Goal: Use online tool/utility: Utilize a website feature to perform a specific function

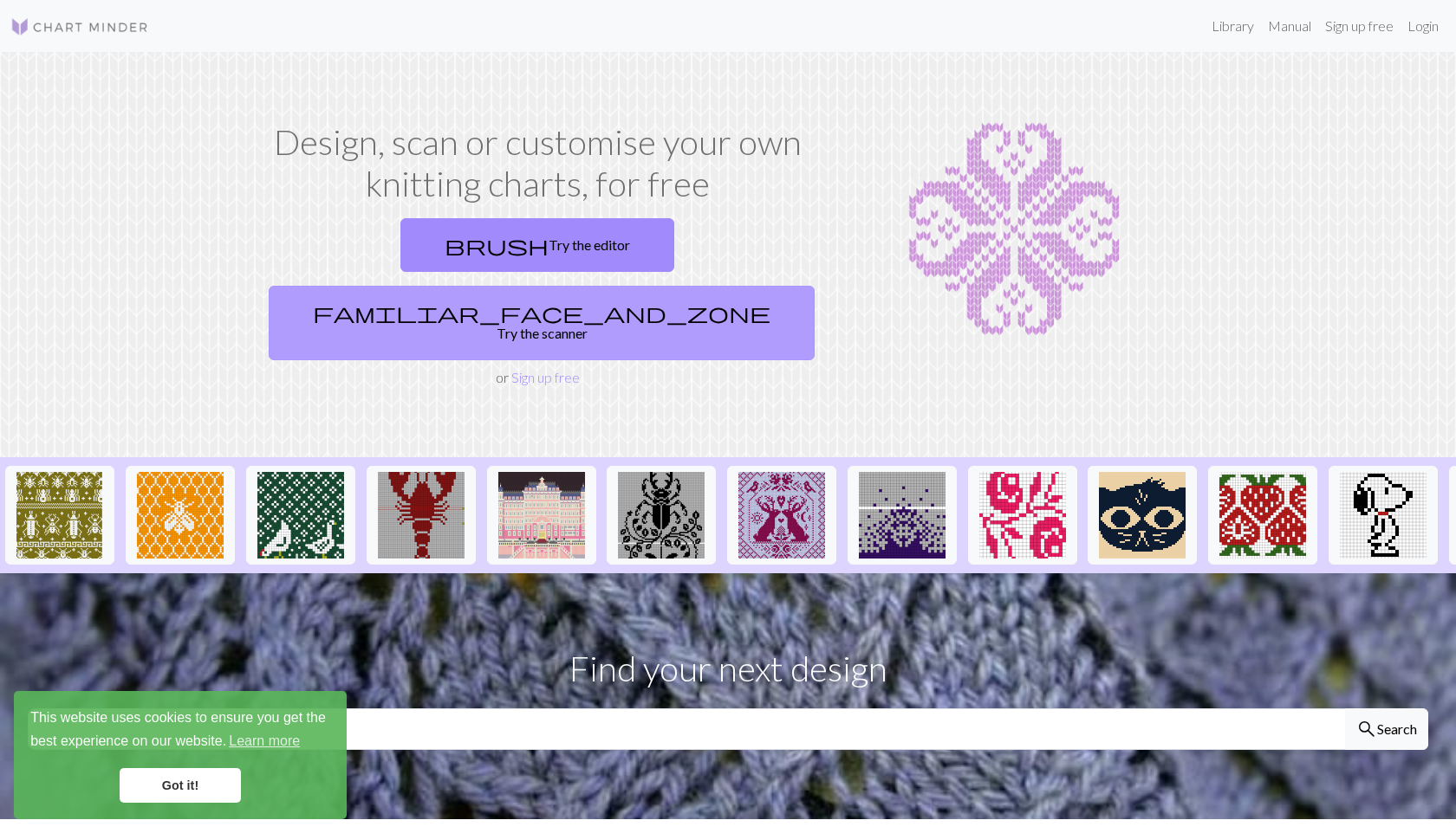
click at [687, 286] on link "familiar_face_and_zone Try the scanner" at bounding box center [542, 323] width 546 height 74
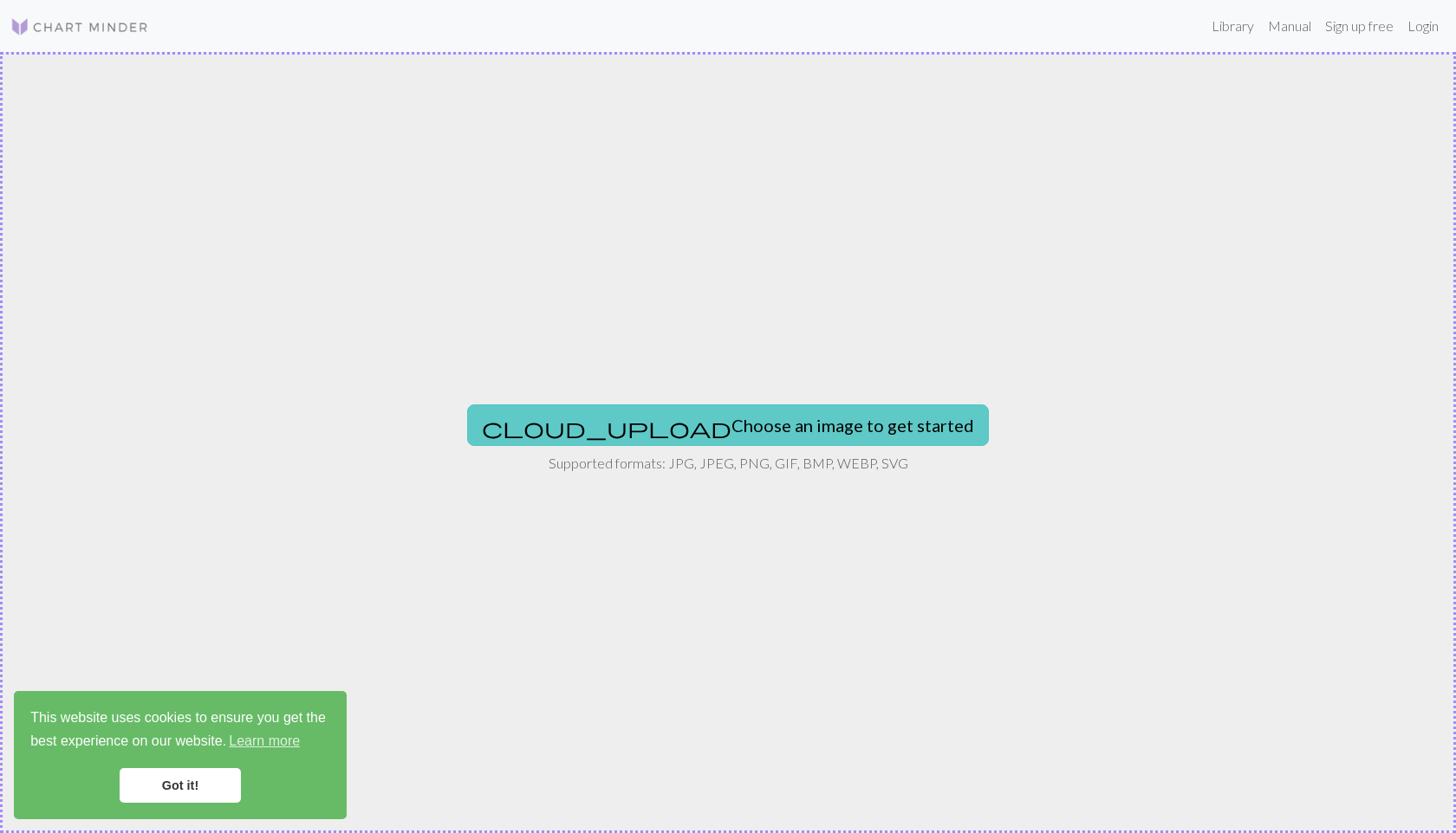
click at [682, 415] on button "cloud_upload Choose an image to get started" at bounding box center [728, 425] width 522 height 42
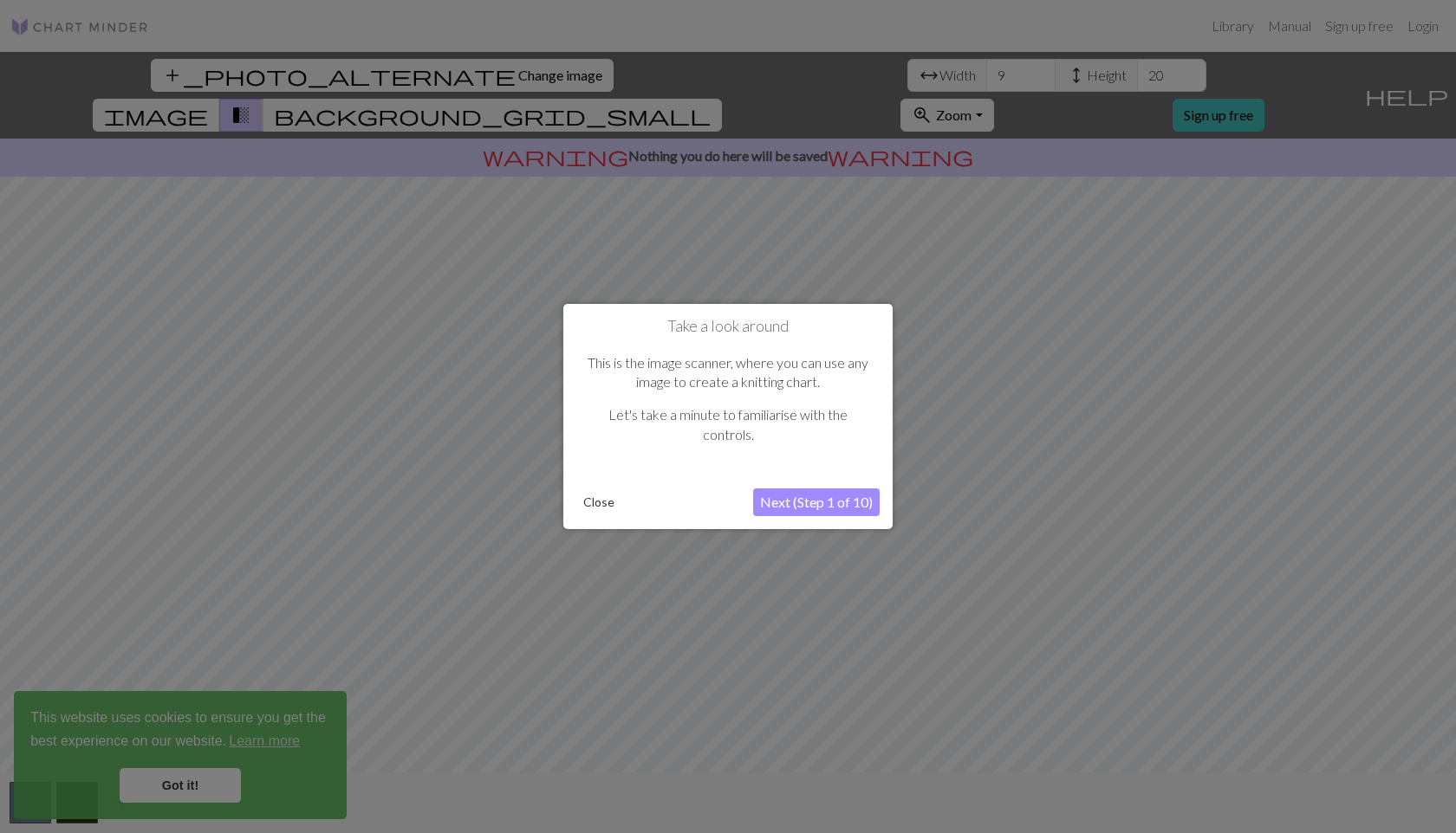
click at [796, 502] on button "Next (Step 1 of 10)" at bounding box center [817, 502] width 127 height 27
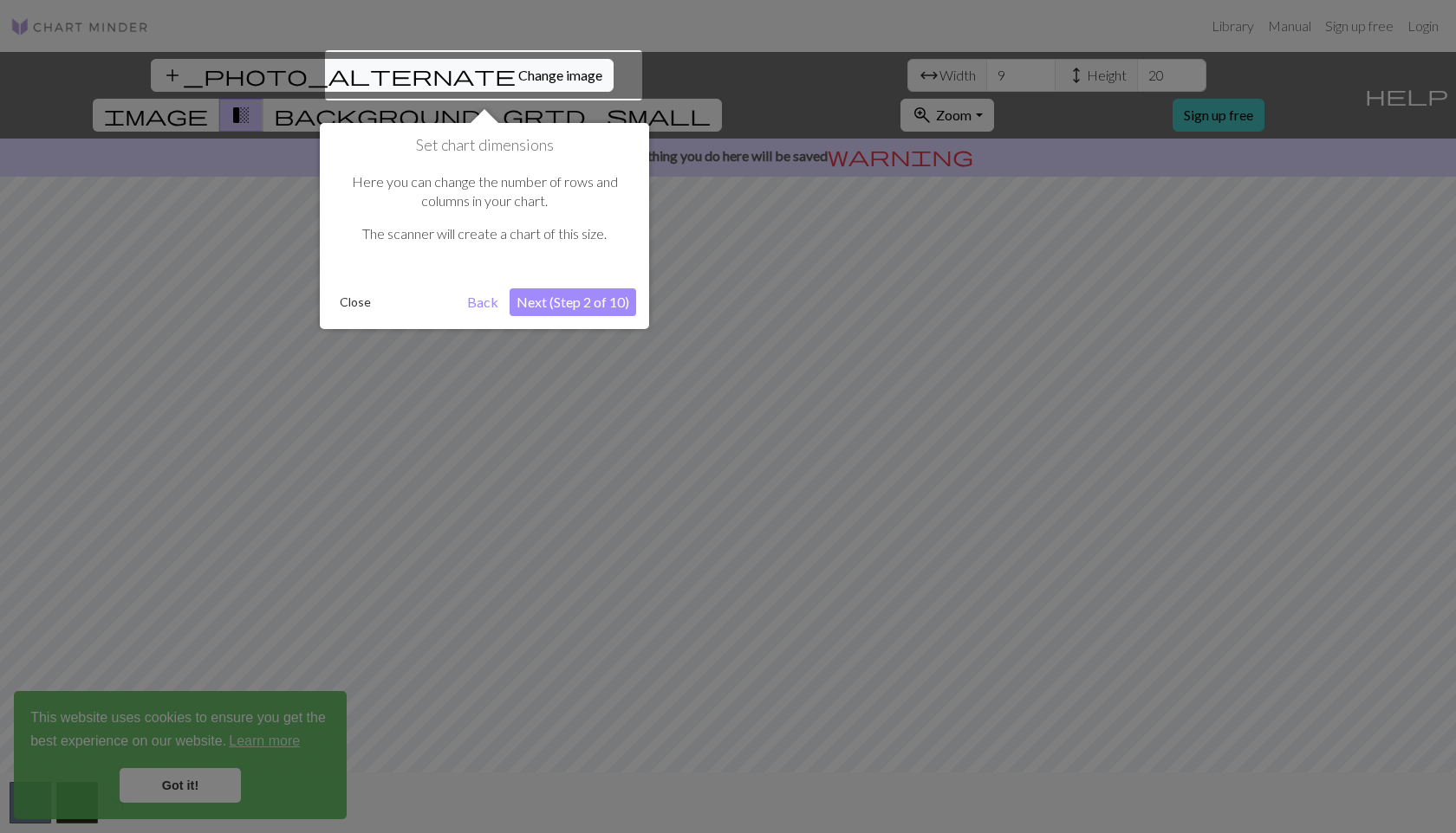
click at [586, 306] on button "Next (Step 2 of 10)" at bounding box center [573, 302] width 127 height 27
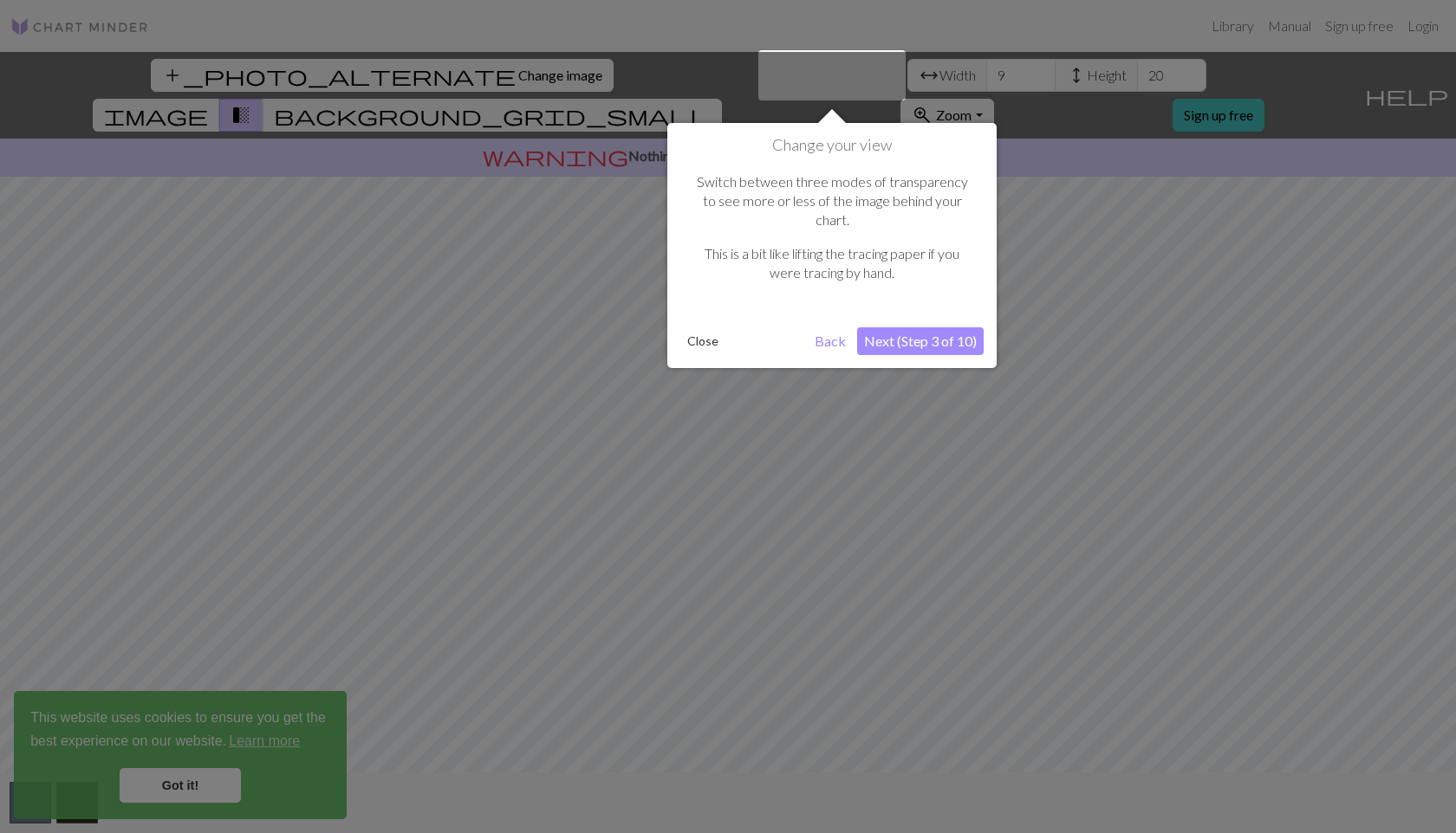
click at [922, 328] on button "Next (Step 3 of 10)" at bounding box center [920, 341] width 127 height 27
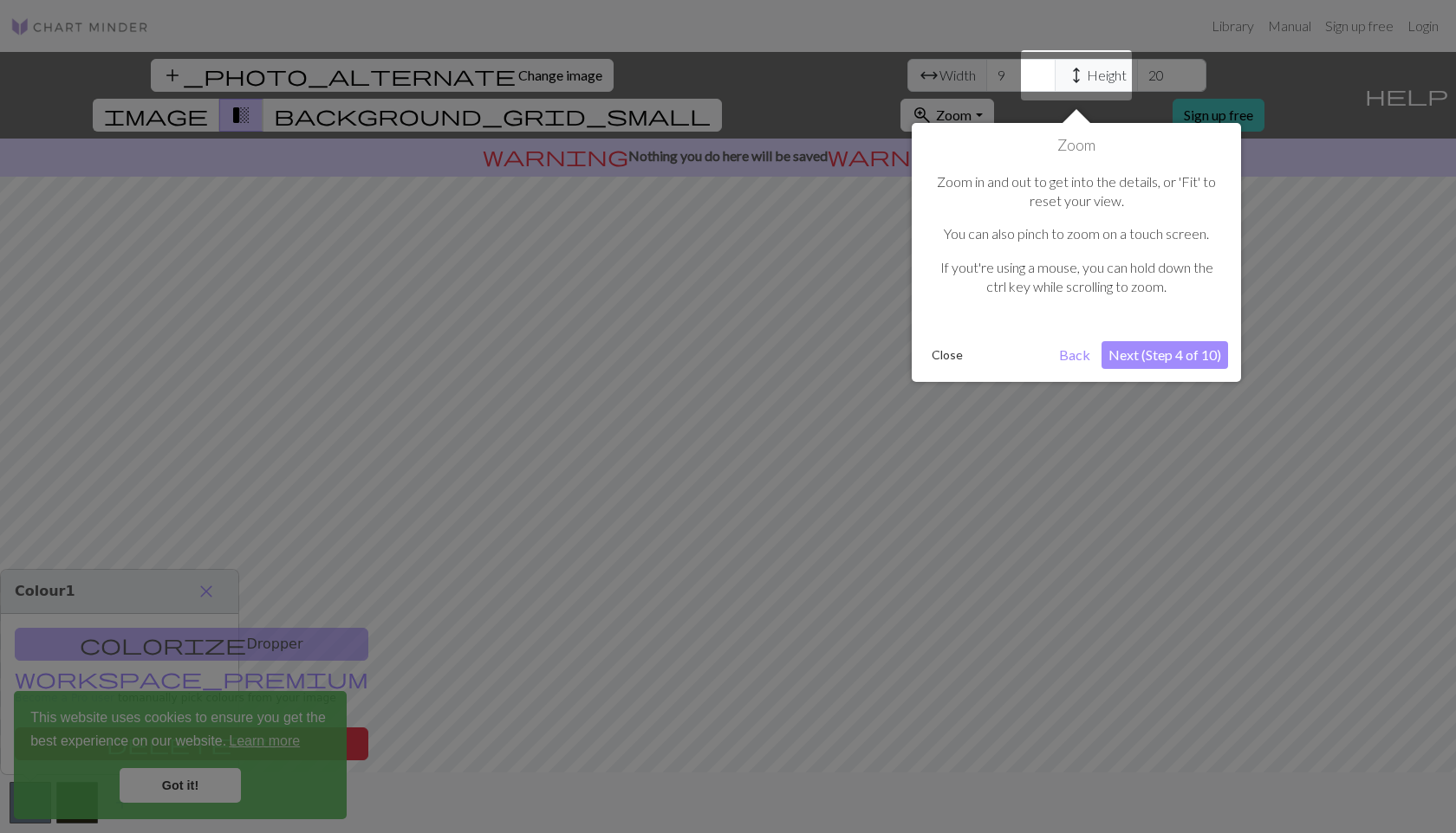
click at [1147, 356] on button "Next (Step 4 of 10)" at bounding box center [1165, 355] width 127 height 27
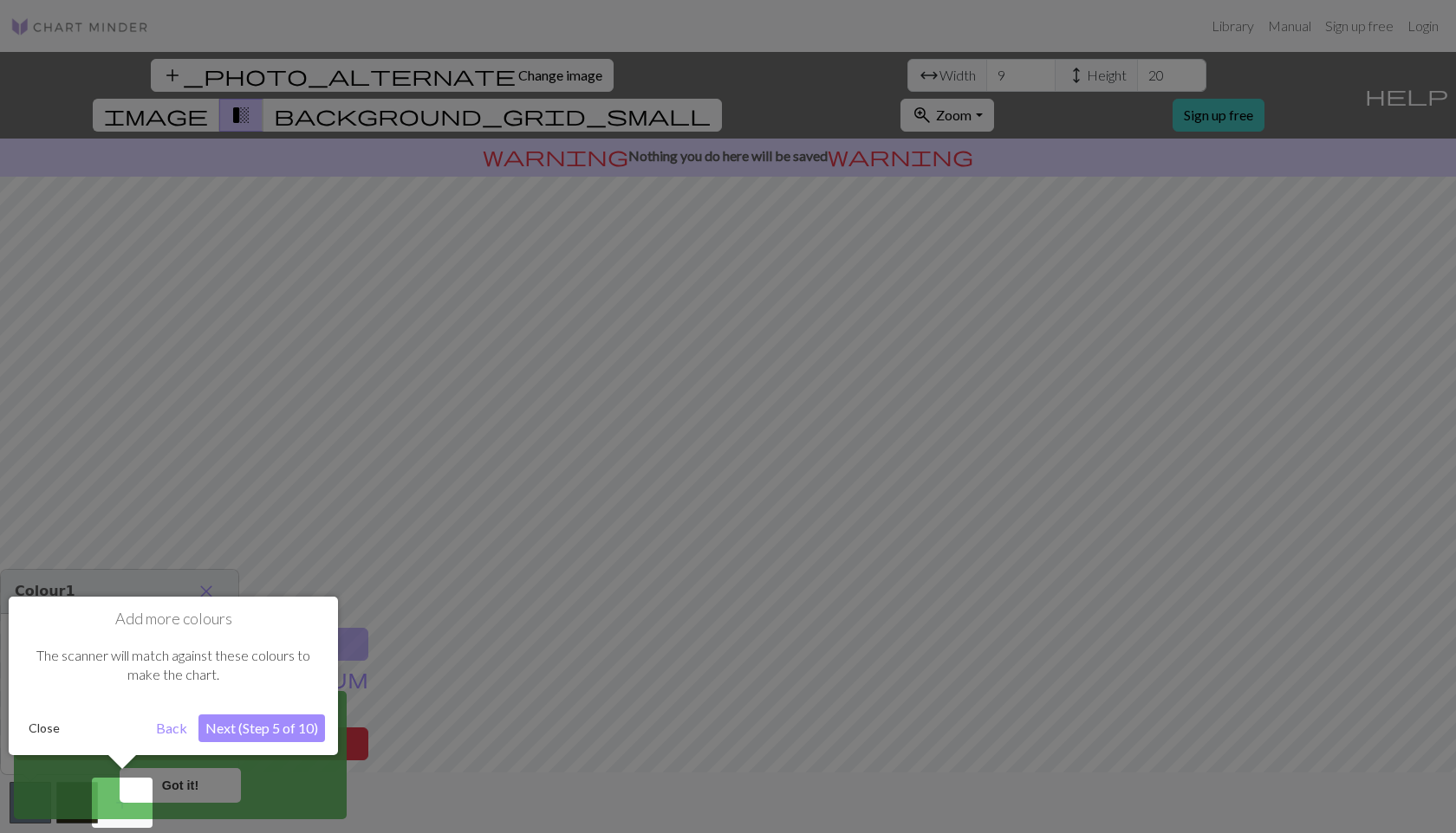
click at [283, 731] on button "Next (Step 5 of 10)" at bounding box center [262, 729] width 127 height 27
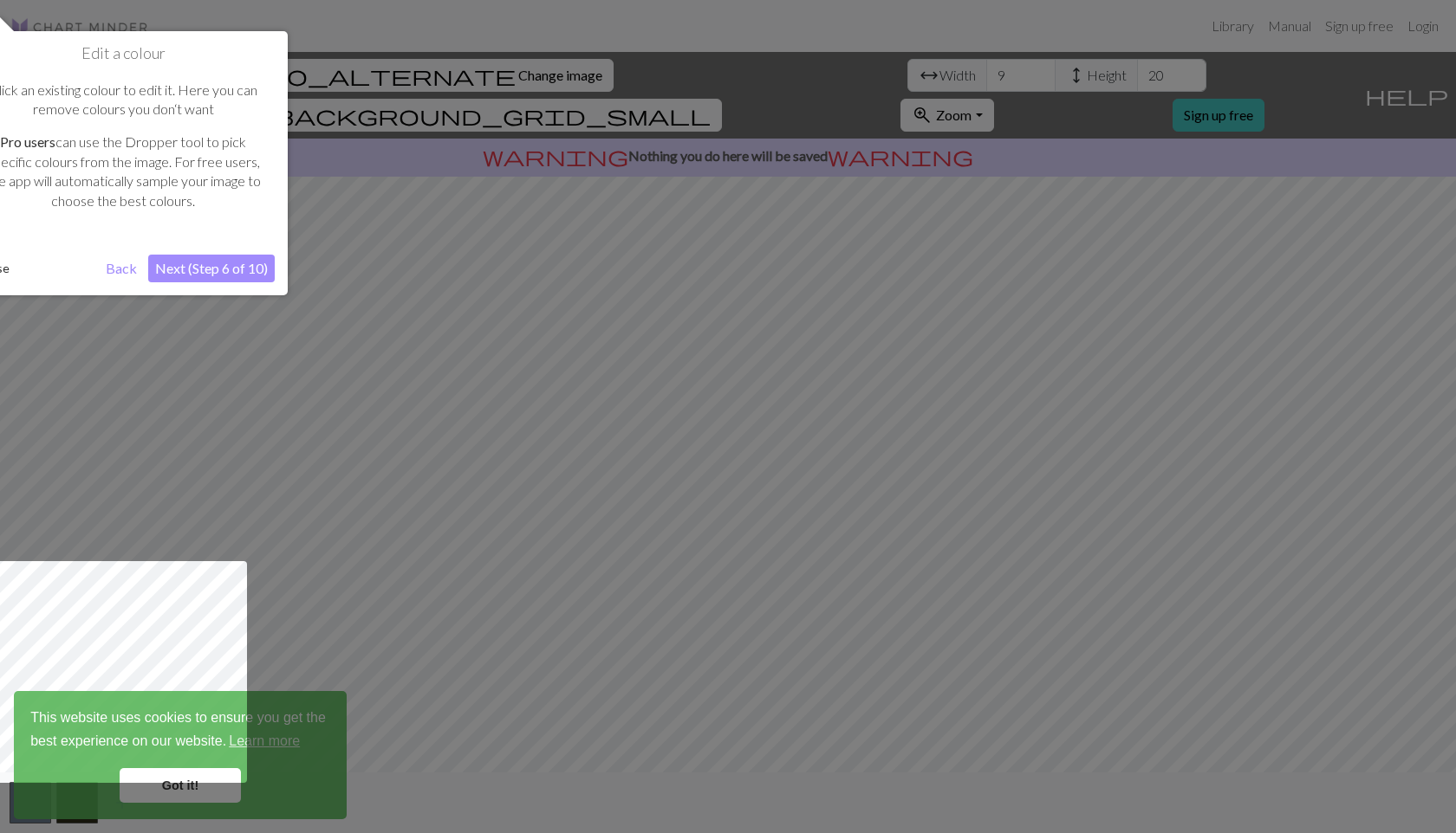
click at [228, 270] on button "Next (Step 6 of 10)" at bounding box center [212, 268] width 127 height 27
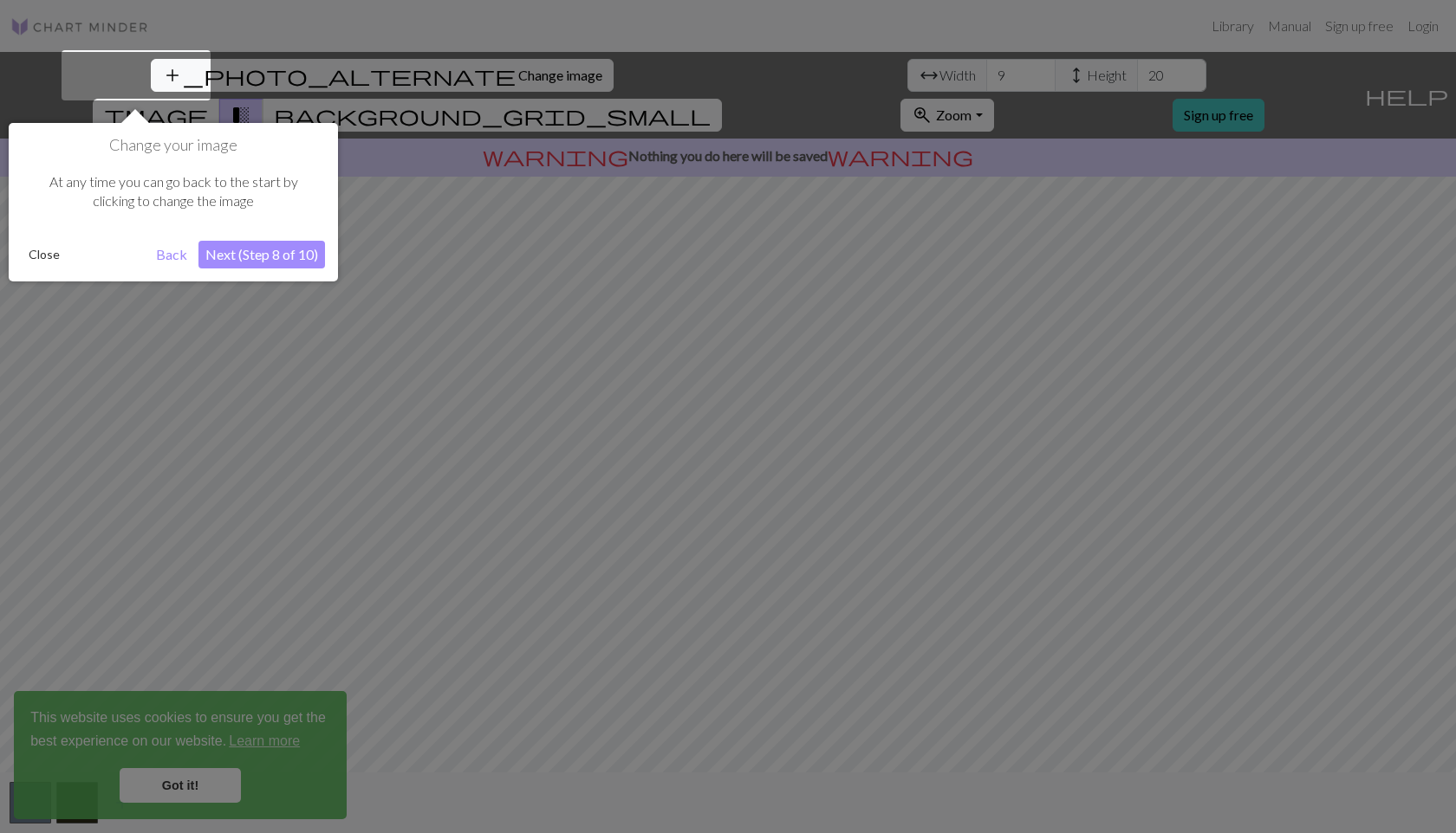
click at [241, 256] on button "Next (Step 8 of 10)" at bounding box center [262, 255] width 127 height 27
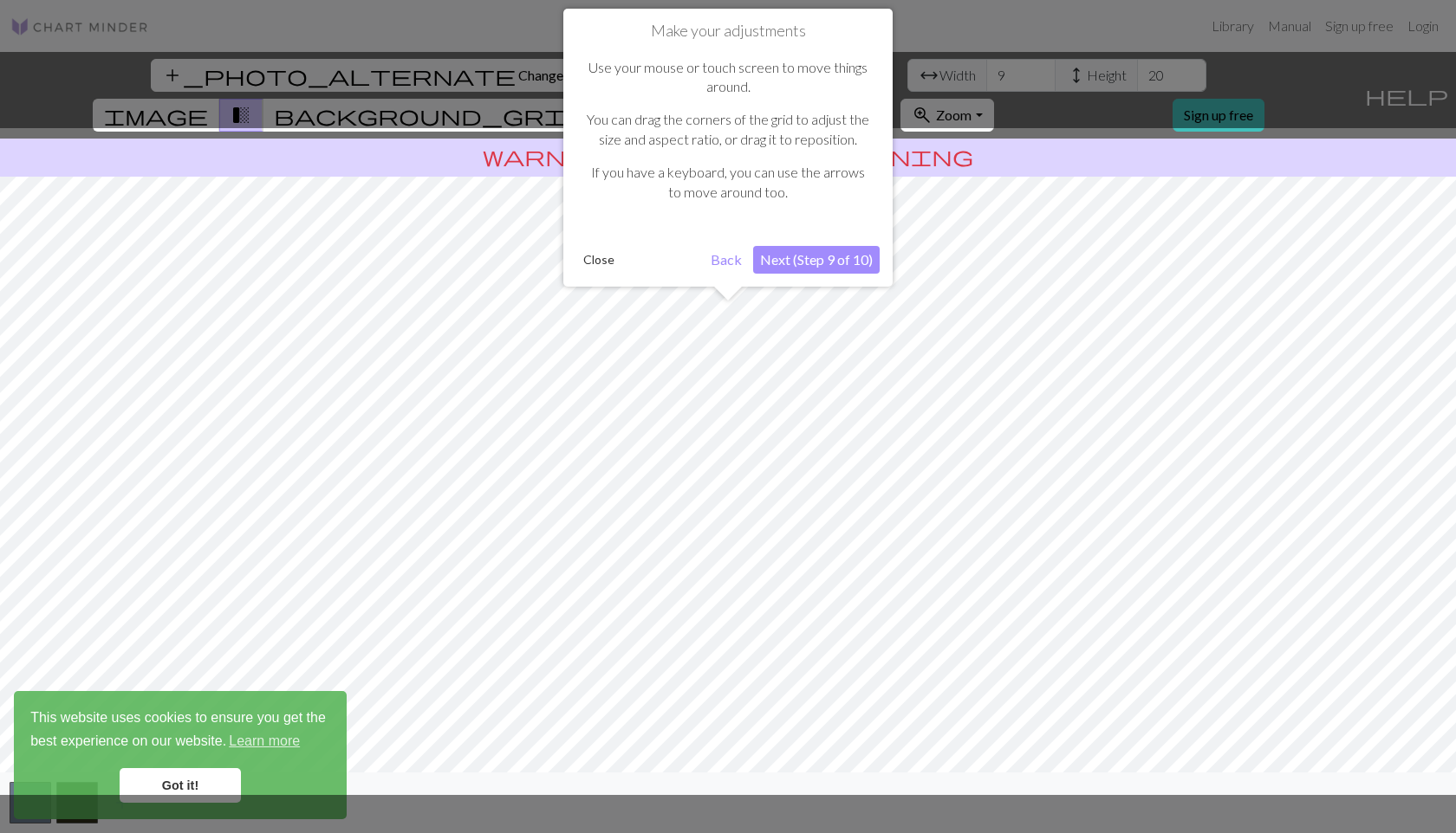
click at [779, 254] on button "Next (Step 9 of 10)" at bounding box center [817, 259] width 127 height 27
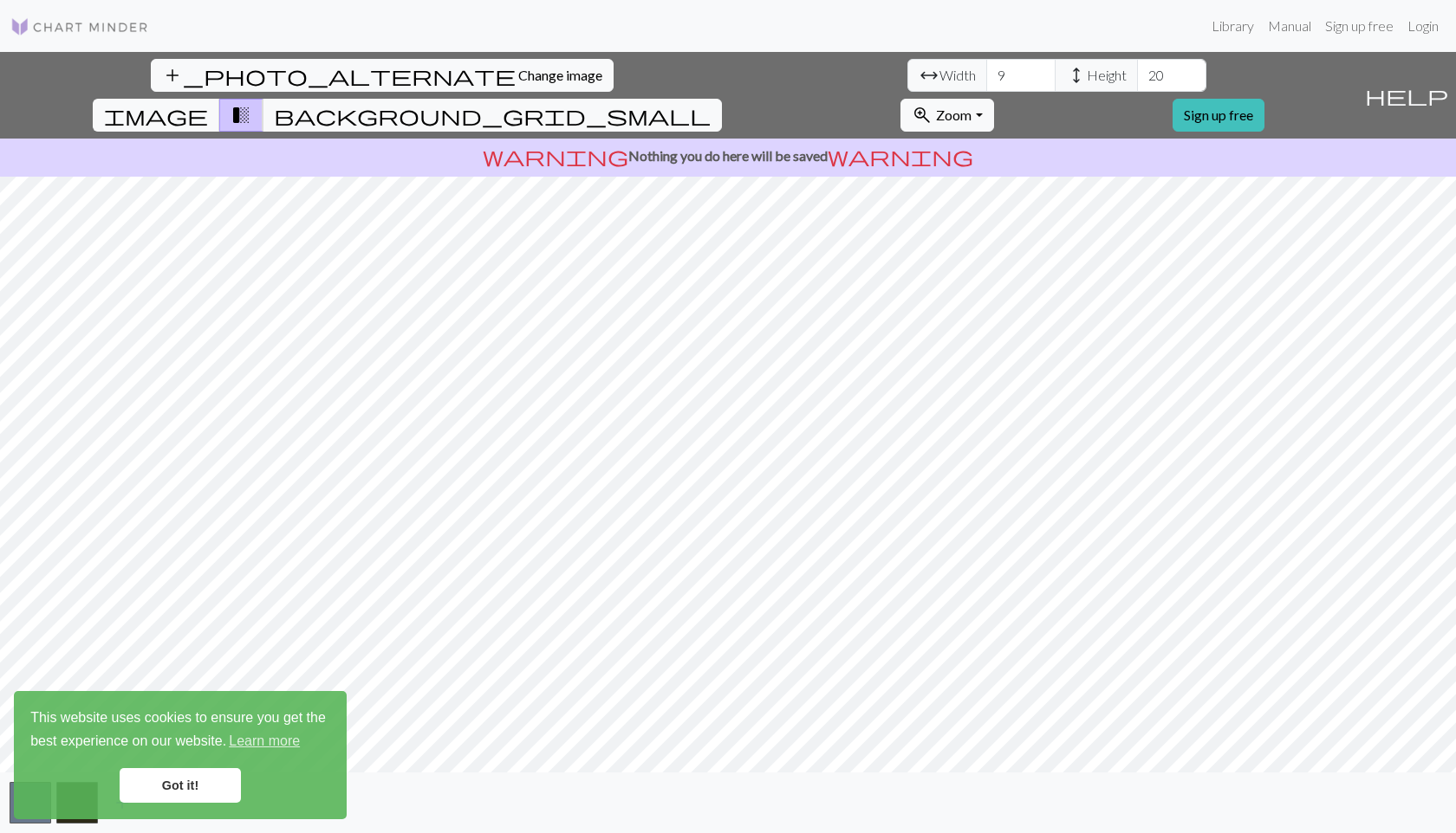
click at [139, 785] on link "Got it!" at bounding box center [181, 786] width 121 height 35
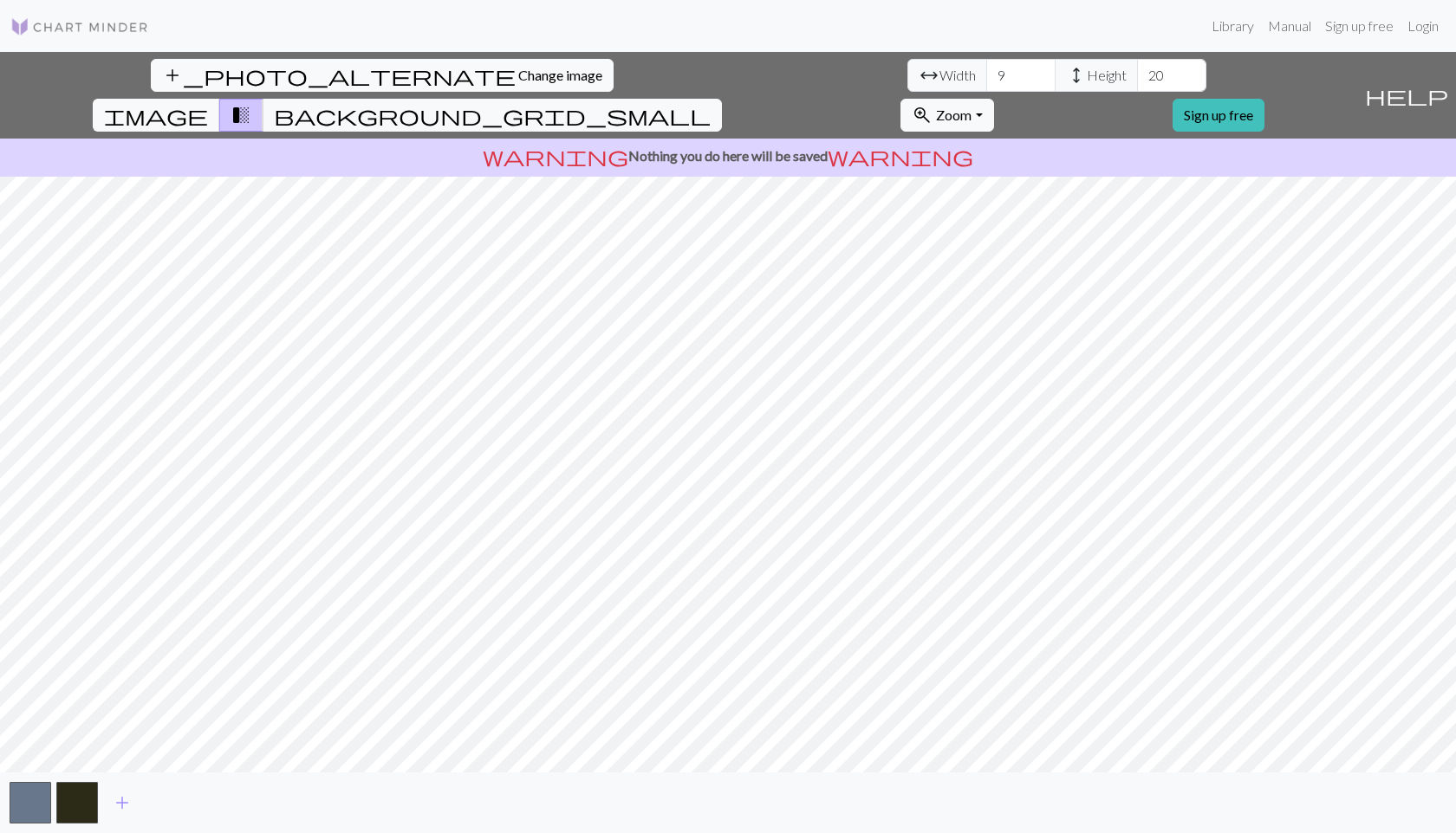
click at [825, 145] on p "warning Nothing you do here will be saved warning" at bounding box center [728, 155] width 1442 height 20
click at [710, 103] on span "background_grid_small" at bounding box center [493, 115] width 437 height 24
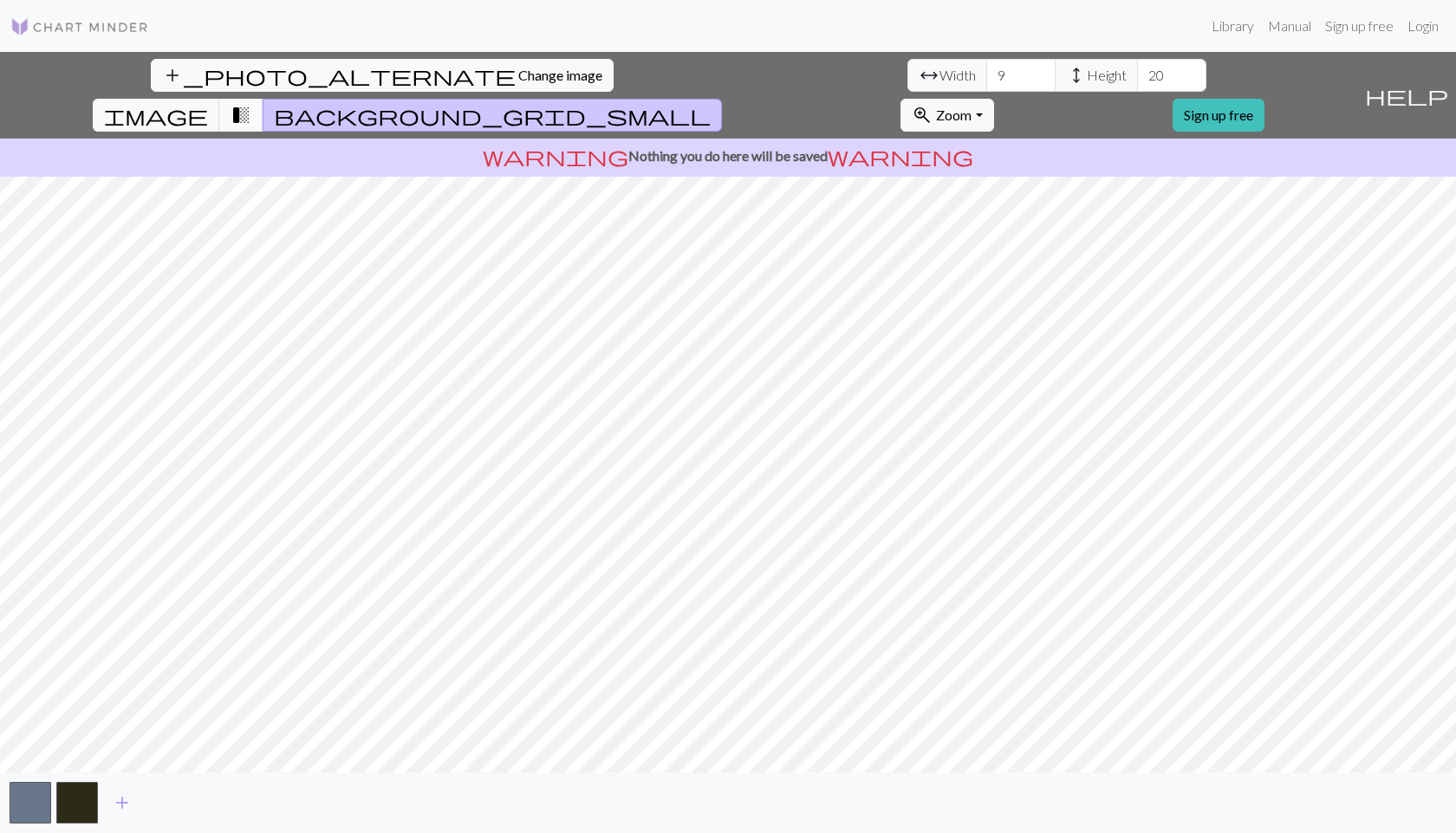
click at [263, 99] on button "transition_fade" at bounding box center [241, 115] width 44 height 33
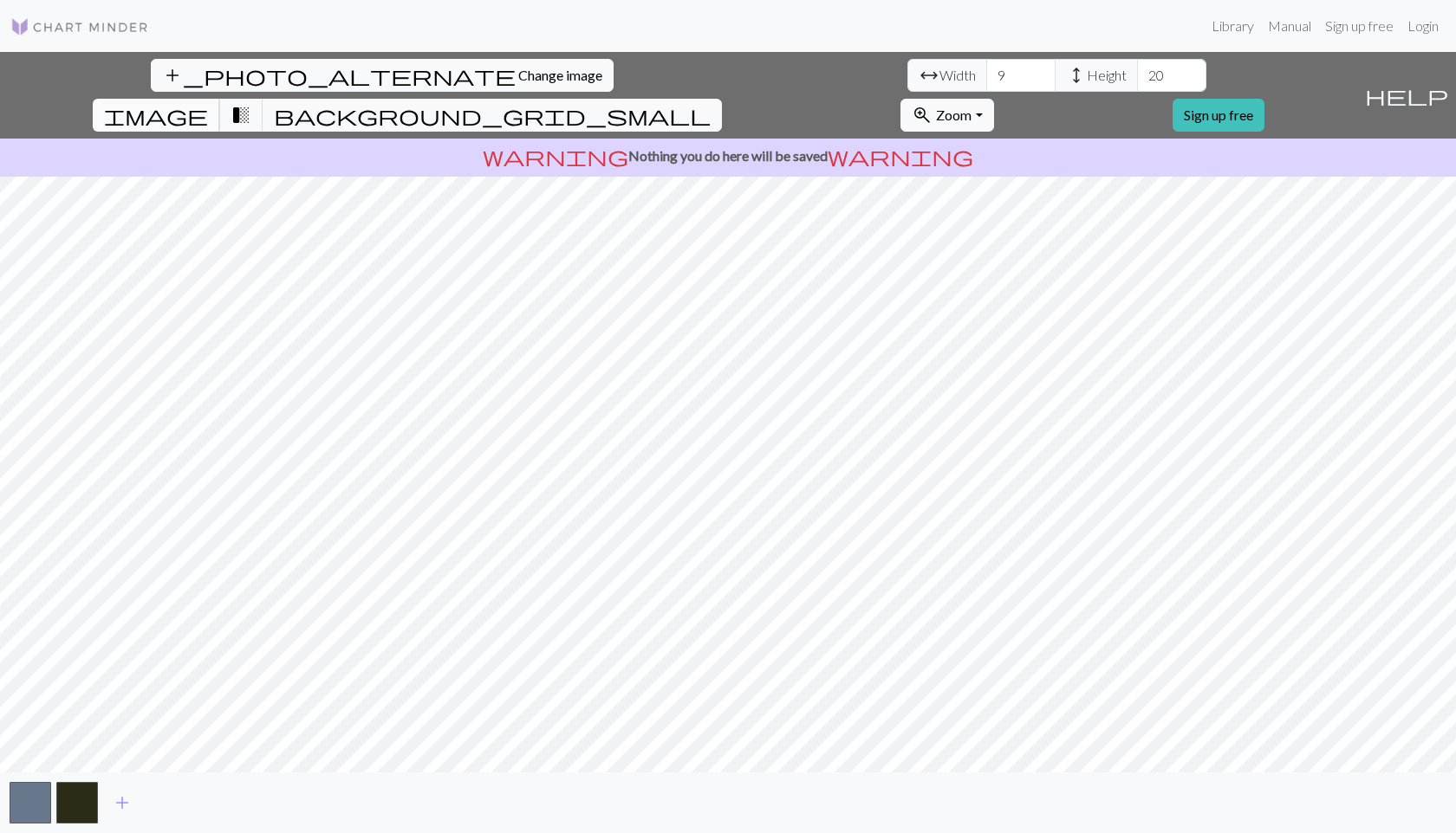
click at [208, 103] on span "image" at bounding box center [156, 115] width 104 height 24
click at [252, 103] on span "transition_fade" at bounding box center [240, 115] width 20 height 24
click at [127, 803] on span "add" at bounding box center [122, 803] width 20 height 24
click at [155, 802] on button "add" at bounding box center [169, 804] width 43 height 33
click at [212, 807] on span "add" at bounding box center [216, 803] width 20 height 24
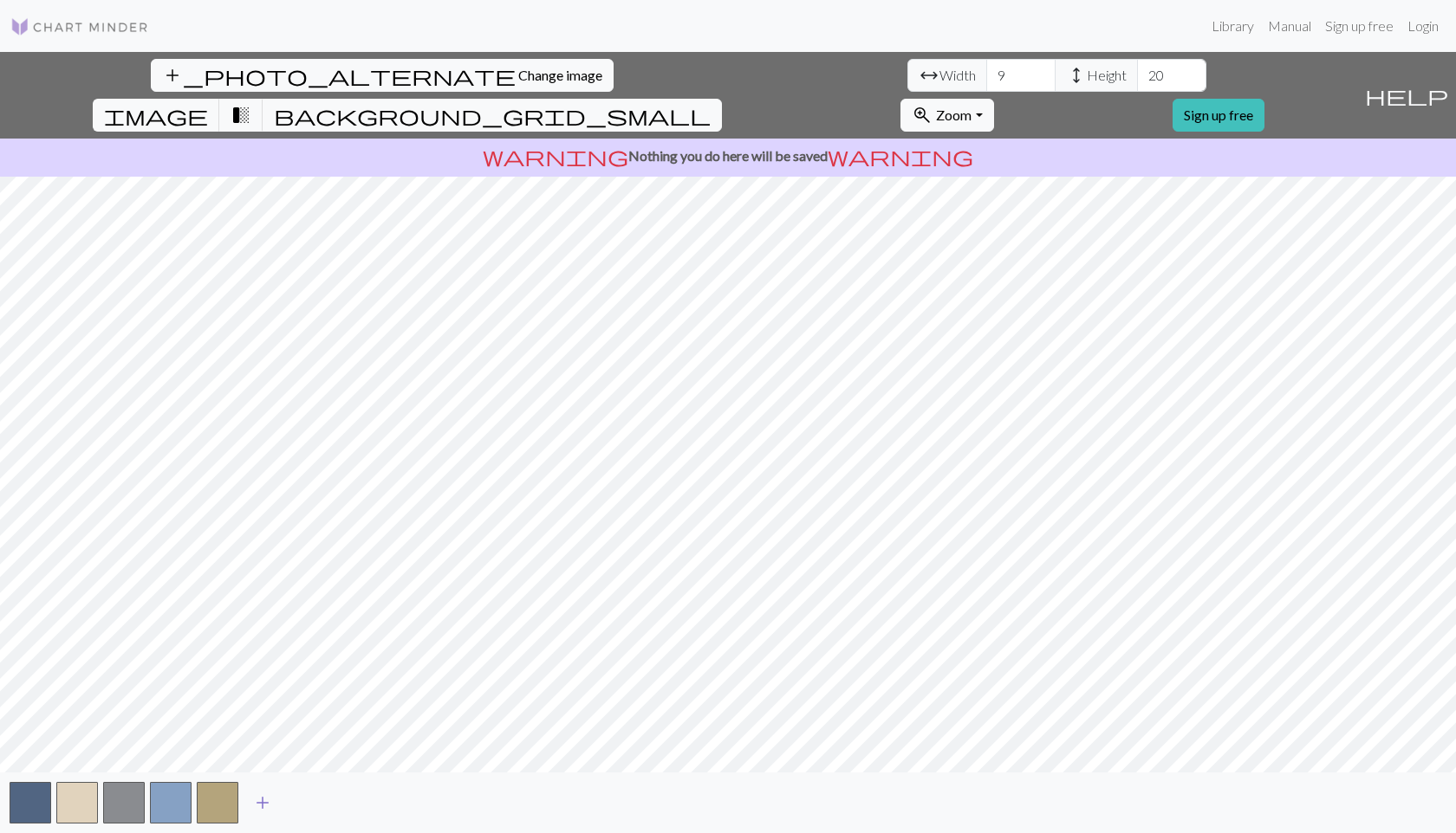
click at [263, 800] on span "add" at bounding box center [262, 803] width 20 height 24
click at [307, 803] on span "add" at bounding box center [308, 803] width 20 height 24
click at [354, 809] on span "add" at bounding box center [355, 803] width 20 height 24
